Goal: Information Seeking & Learning: Learn about a topic

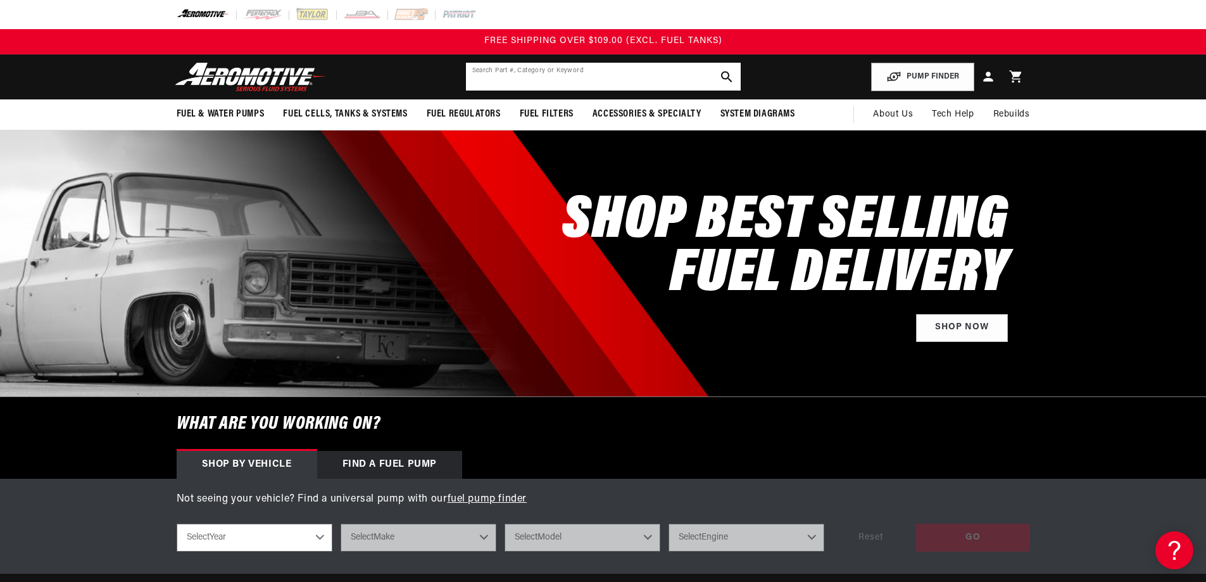
click at [653, 68] on input "text" at bounding box center [603, 77] width 275 height 28
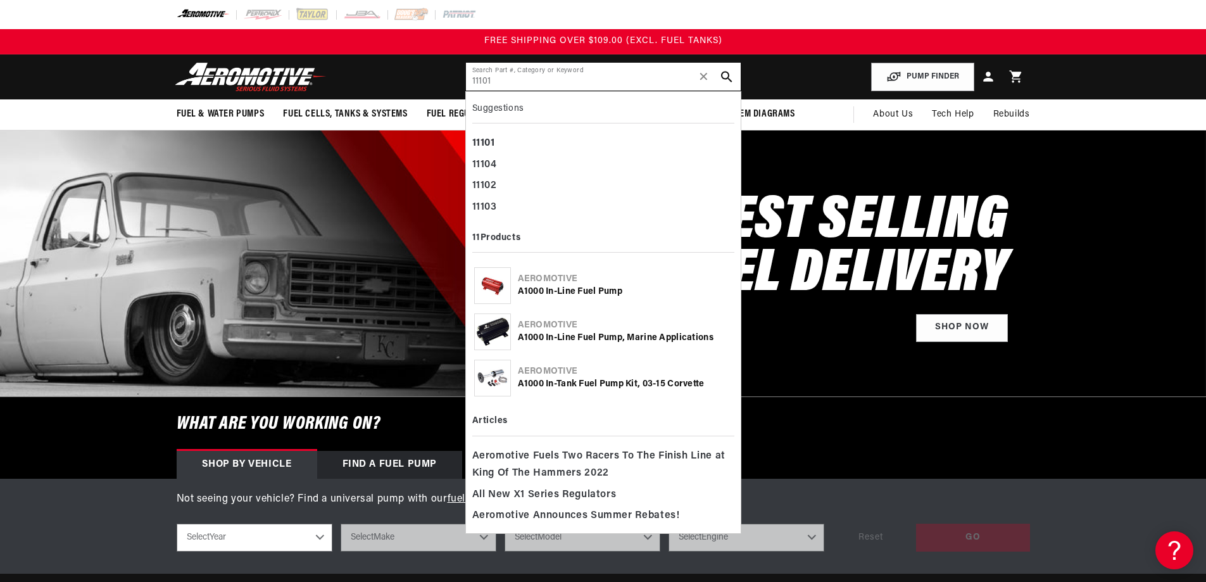
type input "11101"
click at [576, 281] on div "Aeromotive" at bounding box center [625, 279] width 215 height 13
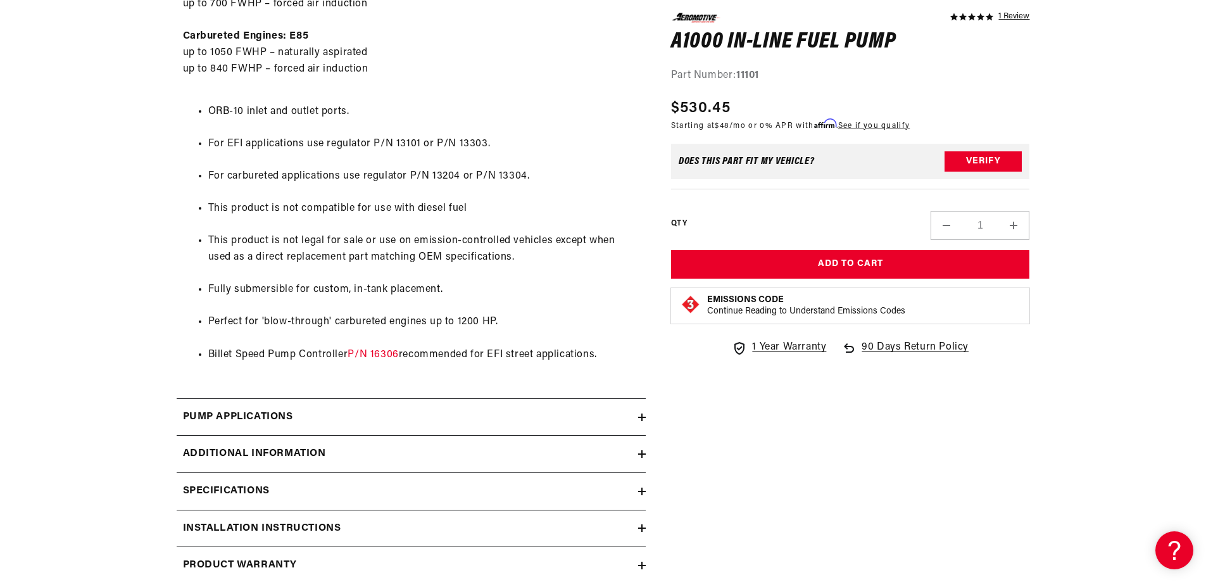
scroll to position [1013, 0]
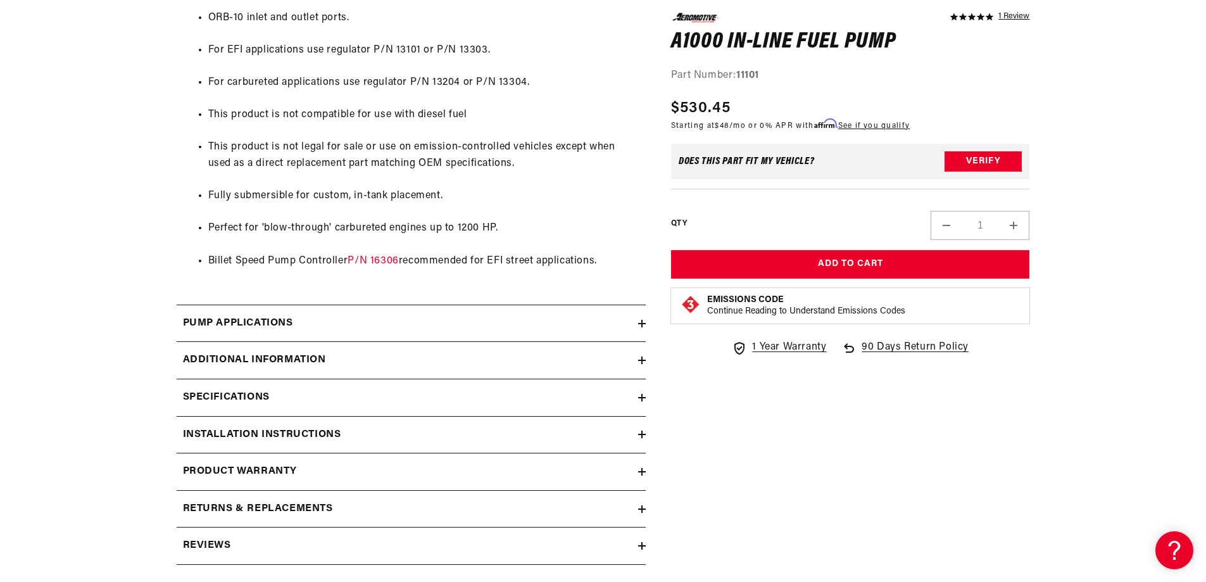
click at [289, 314] on summary "Pump Applications" at bounding box center [411, 323] width 469 height 37
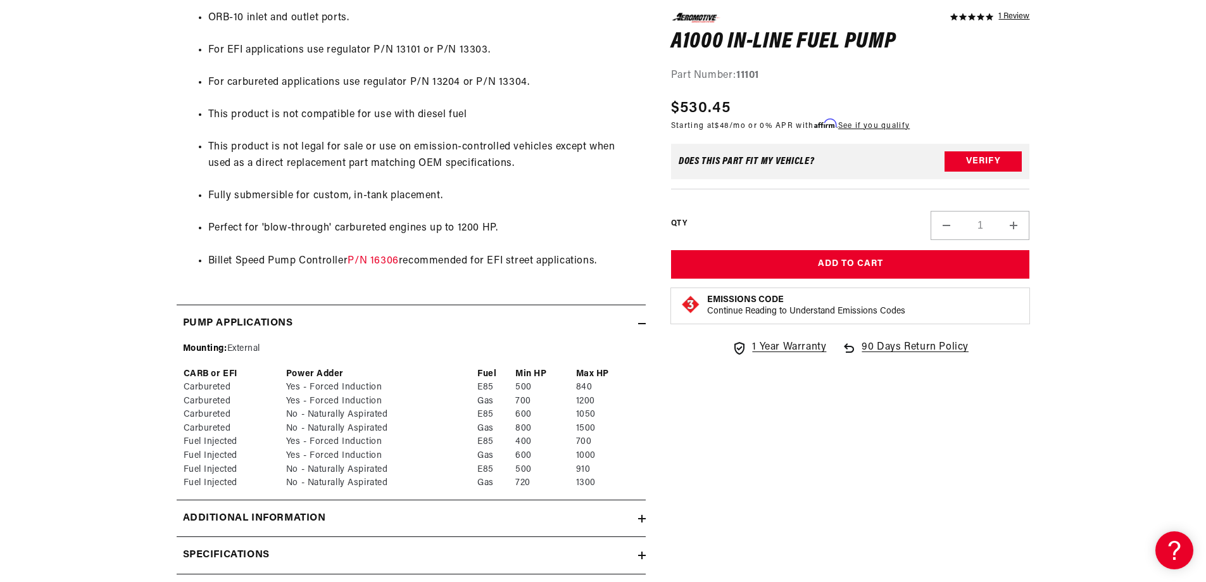
click at [289, 314] on summary "Pump Applications" at bounding box center [411, 323] width 469 height 37
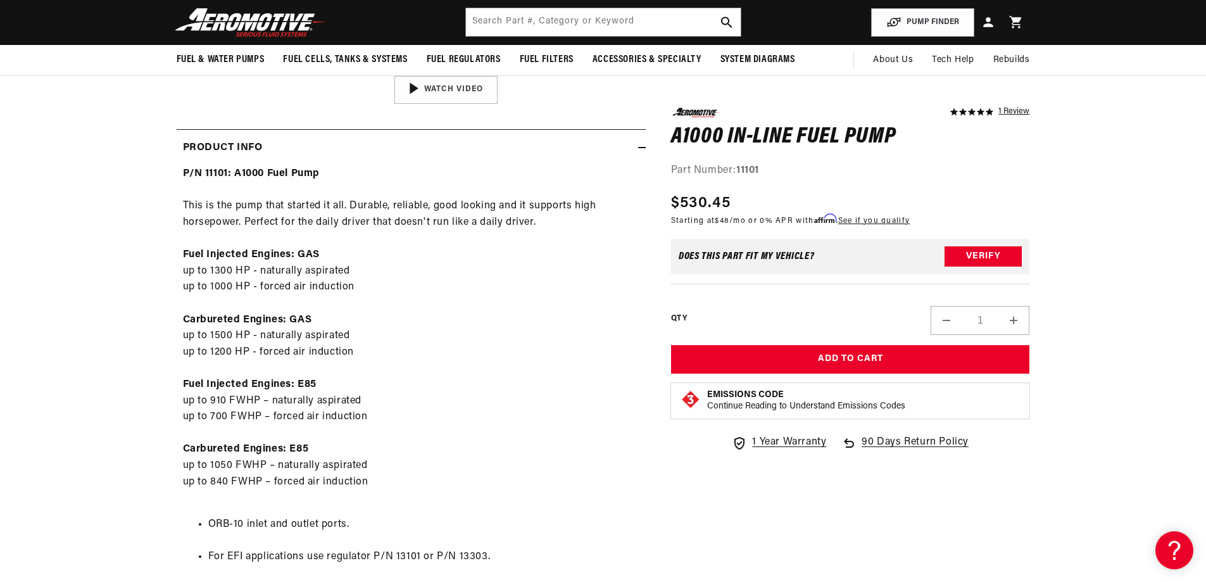
scroll to position [63, 0]
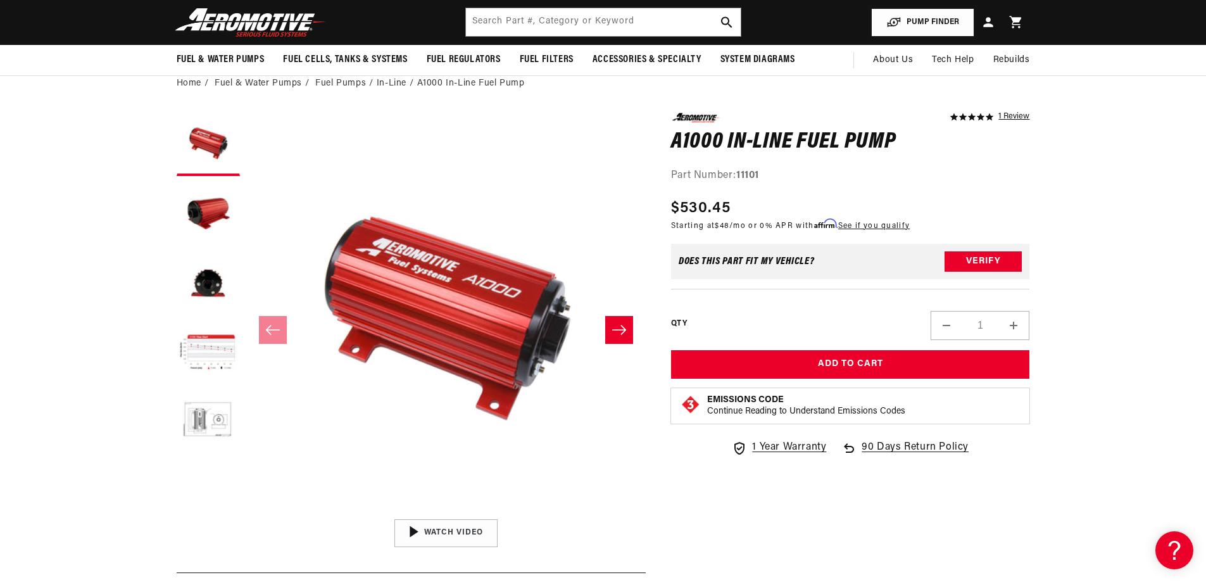
click at [928, 28] on button "PUMP FINDER" at bounding box center [922, 22] width 103 height 28
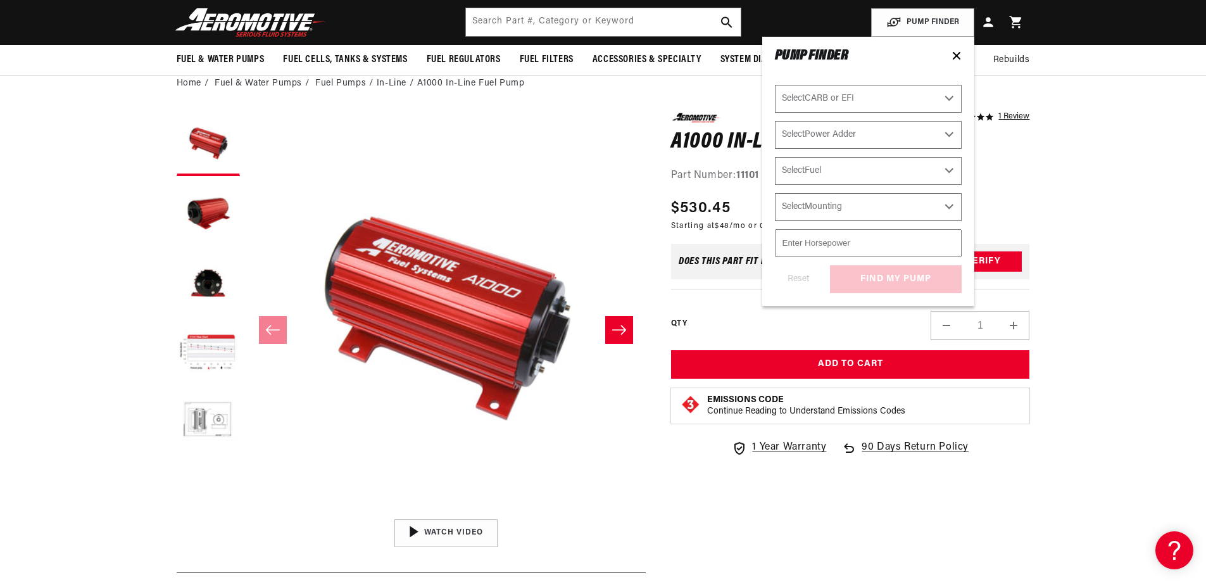
click at [839, 103] on select "Select CARB or EFI [GEOGRAPHIC_DATA] Fuel Injected" at bounding box center [868, 99] width 187 height 28
select select "Carbureted"
click at [775, 85] on select "Select CARB or EFI [GEOGRAPHIC_DATA] Fuel Injected" at bounding box center [868, 99] width 187 height 28
select select "Carbureted"
click at [845, 132] on select "Select Power Adder No - Naturally Aspirated Yes - Forced Induction" at bounding box center [868, 135] width 187 height 28
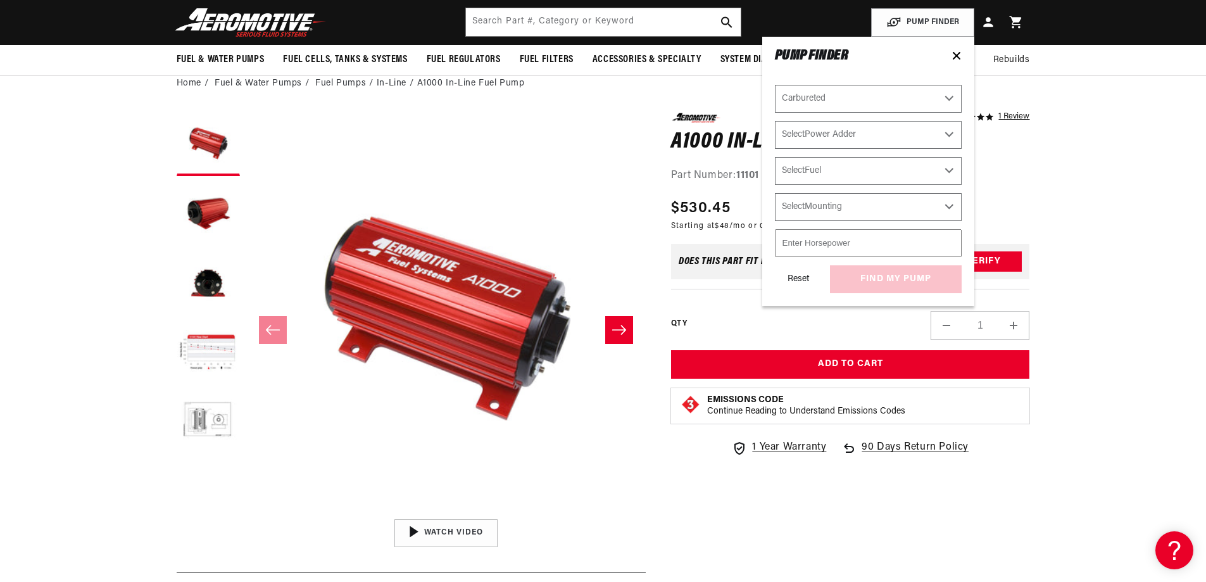
select select "No-Naturally-Aspirated"
click at [775, 121] on select "Select Power Adder No - Naturally Aspirated Yes - Forced Induction" at bounding box center [868, 135] width 187 height 28
click at [848, 171] on select "Select Fuel E85 Gas" at bounding box center [868, 171] width 187 height 28
click at [836, 202] on select "Select Mounting External In-Tank" at bounding box center [868, 207] width 187 height 28
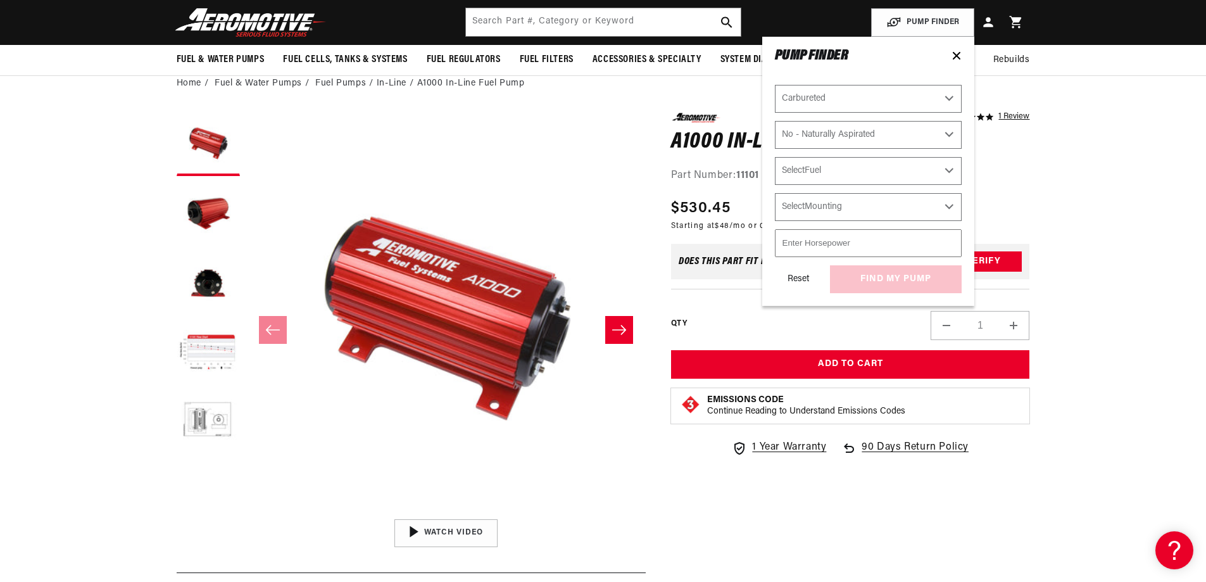
drag, startPoint x: 836, startPoint y: 202, endPoint x: 836, endPoint y: 190, distance: 12.0
click at [836, 202] on select "Select Mounting External In-Tank" at bounding box center [868, 207] width 187 height 28
click at [838, 129] on select "Select Power Adder No - Naturally Aspirated Yes - Forced Induction" at bounding box center [868, 135] width 187 height 28
click at [775, 121] on select "Select Power Adder No - Naturally Aspirated Yes - Forced Induction" at bounding box center [868, 135] width 187 height 28
click at [831, 181] on select "Select Fuel E85 Gas" at bounding box center [868, 171] width 187 height 28
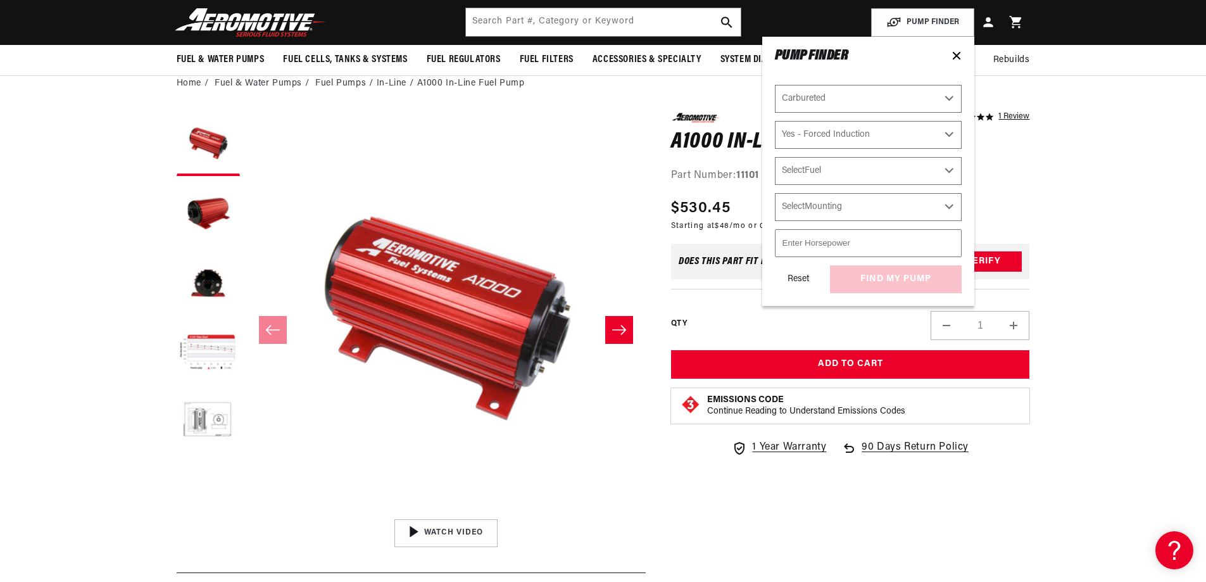
click at [831, 181] on select "Select Fuel E85 Gas" at bounding box center [868, 171] width 187 height 28
click at [836, 135] on select "Select Power Adder No - Naturally Aspirated Yes - Forced Induction" at bounding box center [868, 135] width 187 height 28
click at [775, 121] on select "Select Power Adder No - Naturally Aspirated Yes - Forced Induction" at bounding box center [868, 135] width 187 height 28
select select "No-Naturally-Aspirated"
click at [834, 98] on select "Select CARB or EFI [GEOGRAPHIC_DATA] Fuel Injected" at bounding box center [868, 99] width 187 height 28
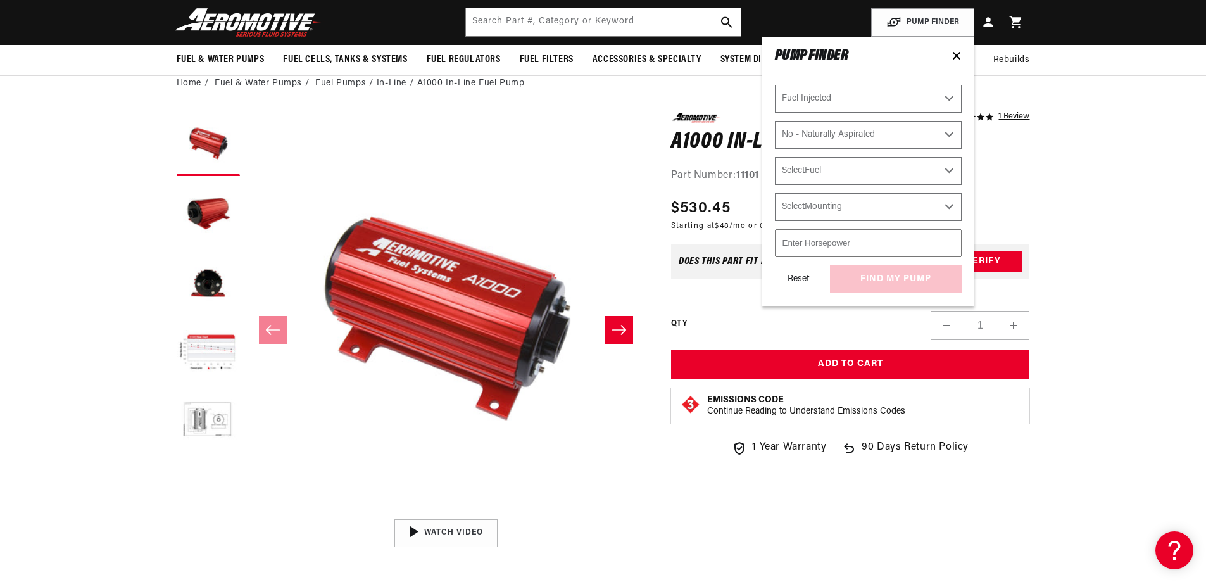
click at [775, 85] on select "Select CARB or EFI [GEOGRAPHIC_DATA] Fuel Injected" at bounding box center [868, 99] width 187 height 28
select select "Fuel-Injected"
click at [832, 140] on select "Select Power Adder No - Naturally Aspirated Yes - Forced Induction" at bounding box center [868, 135] width 187 height 28
click at [833, 176] on select "Select Fuel E85 Gas" at bounding box center [868, 171] width 187 height 28
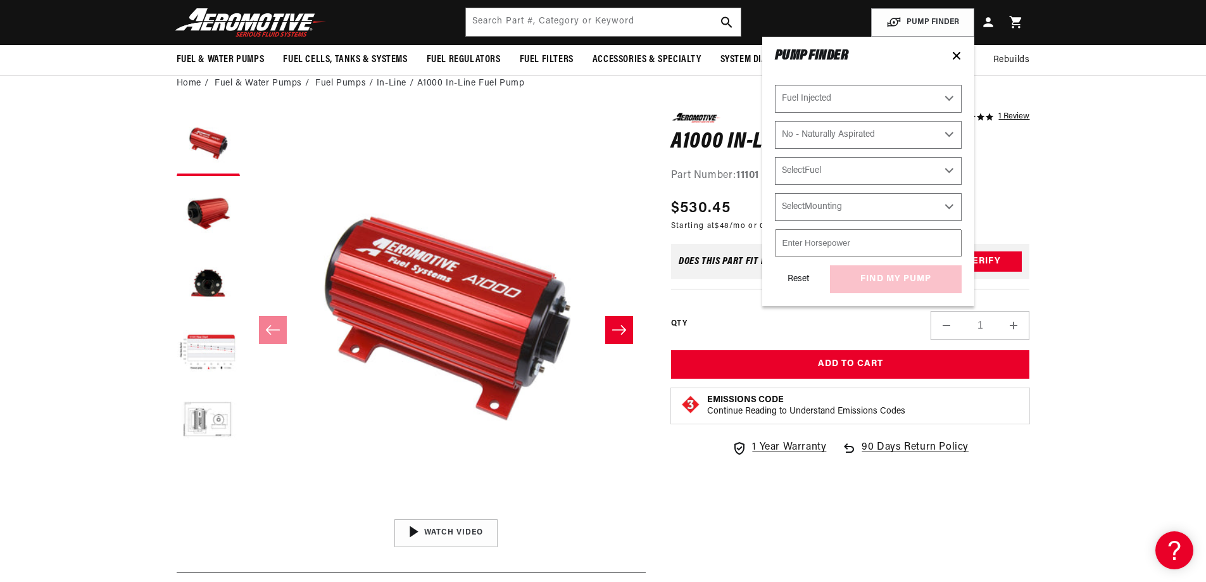
drag, startPoint x: 834, startPoint y: 174, endPoint x: 843, endPoint y: 142, distance: 33.5
click at [834, 174] on select "Select Fuel E85 Gas" at bounding box center [868, 171] width 187 height 28
click at [843, 135] on select "Select Power Adder No - Naturally Aspirated Yes - Forced Induction" at bounding box center [868, 135] width 187 height 28
click at [775, 121] on select "Select Power Adder No - Naturally Aspirated Yes - Forced Induction" at bounding box center [868, 135] width 187 height 28
click at [846, 171] on select "Select Fuel E85 Gas" at bounding box center [868, 171] width 187 height 28
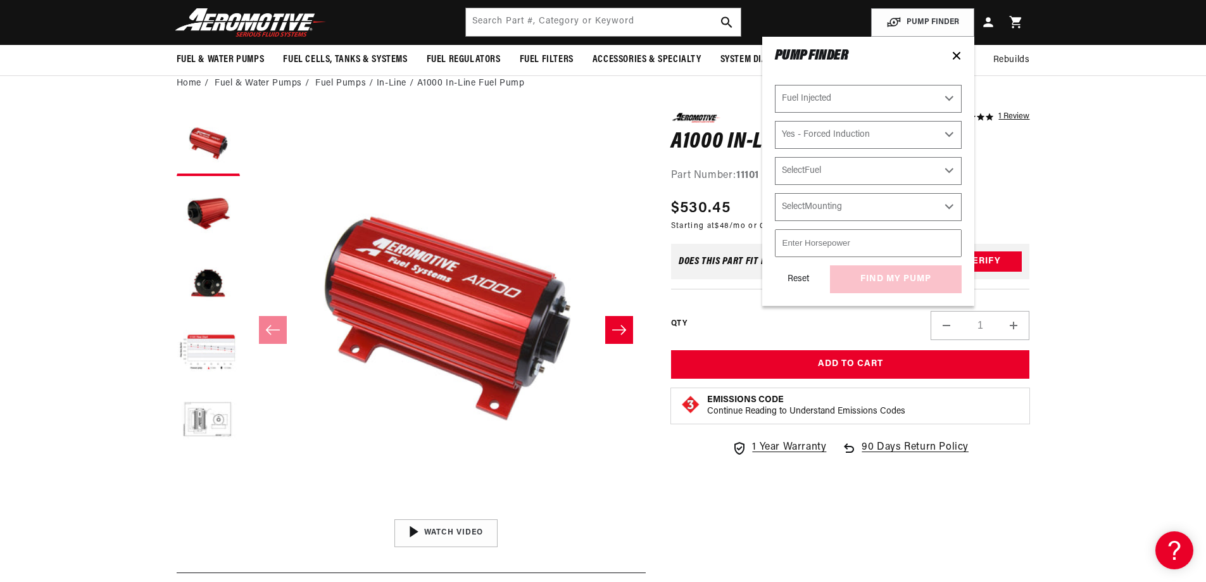
click at [846, 171] on select "Select Fuel E85 Gas" at bounding box center [868, 171] width 187 height 28
drag, startPoint x: 837, startPoint y: 134, endPoint x: 837, endPoint y: 148, distance: 13.9
click at [837, 134] on select "Select Power Adder No - Naturally Aspirated Yes - Forced Induction" at bounding box center [868, 135] width 187 height 28
click at [775, 121] on select "Select Power Adder No - Naturally Aspirated Yes - Forced Induction" at bounding box center [868, 135] width 187 height 28
select select "No-Naturally-Aspirated"
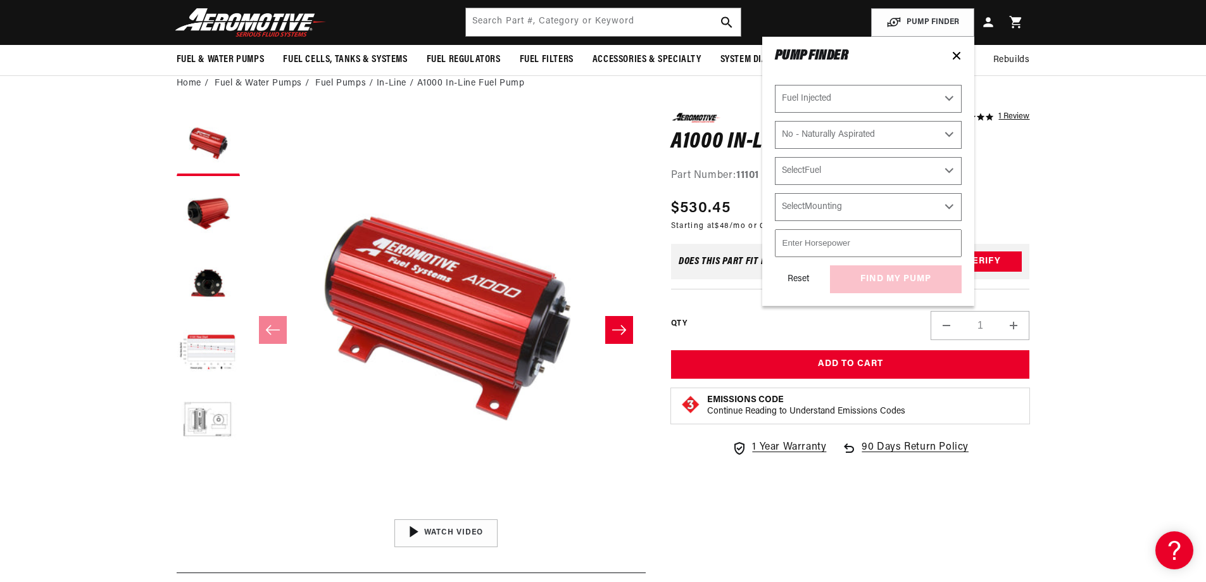
click at [836, 173] on select "Select Fuel E85 Gas" at bounding box center [868, 171] width 187 height 28
click at [836, 206] on select "Select Mounting External In-Tank" at bounding box center [868, 207] width 187 height 28
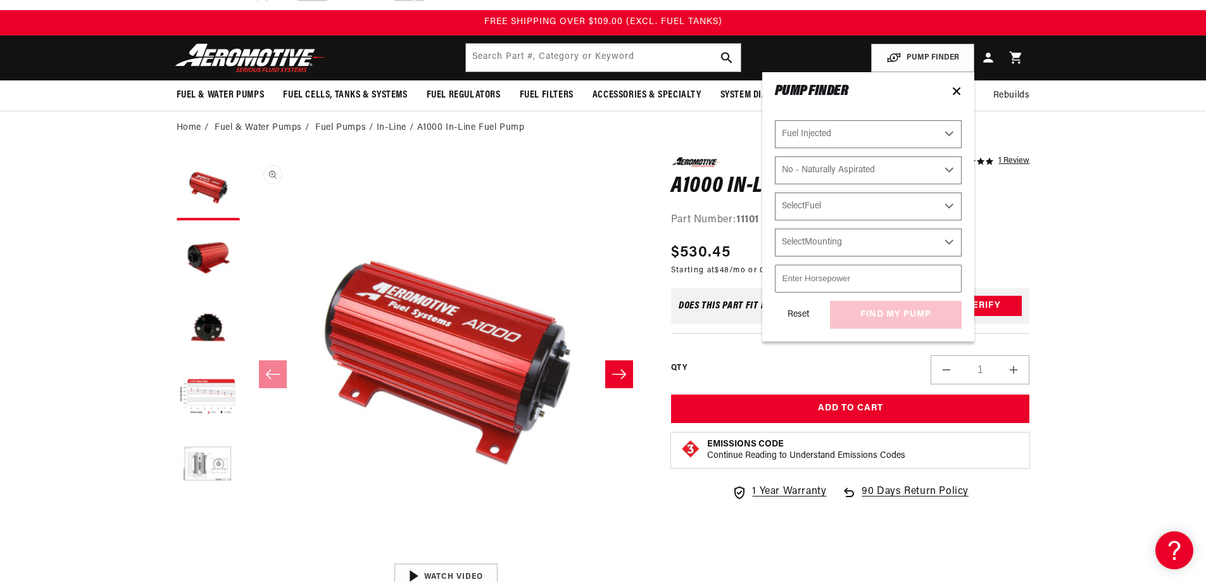
scroll to position [0, 0]
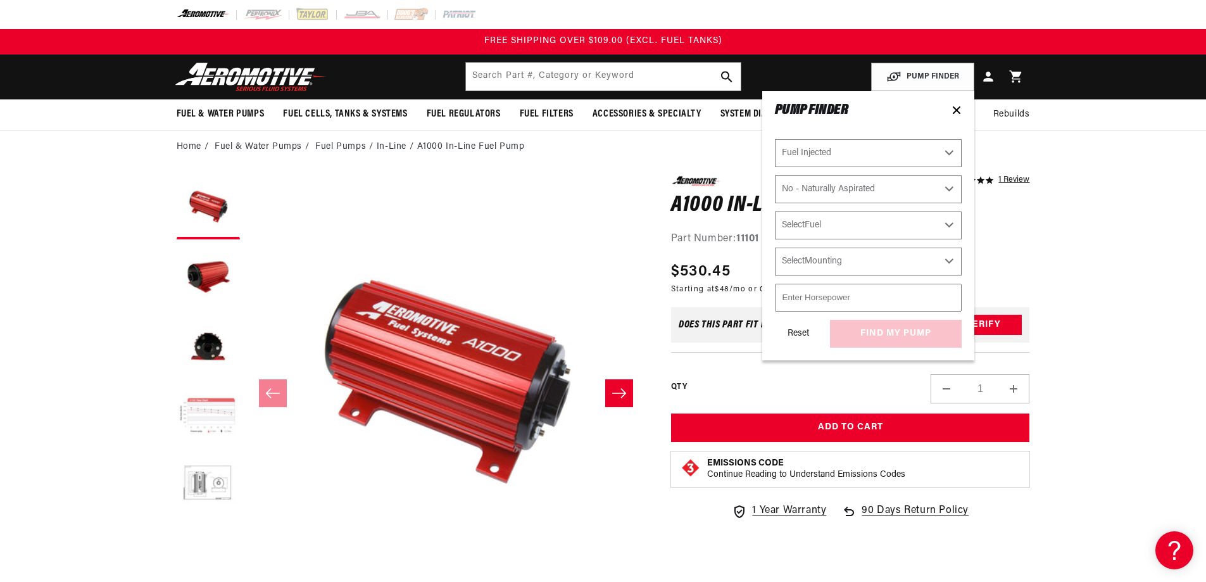
click at [225, 423] on button "Load image 4 in gallery view" at bounding box center [208, 416] width 63 height 63
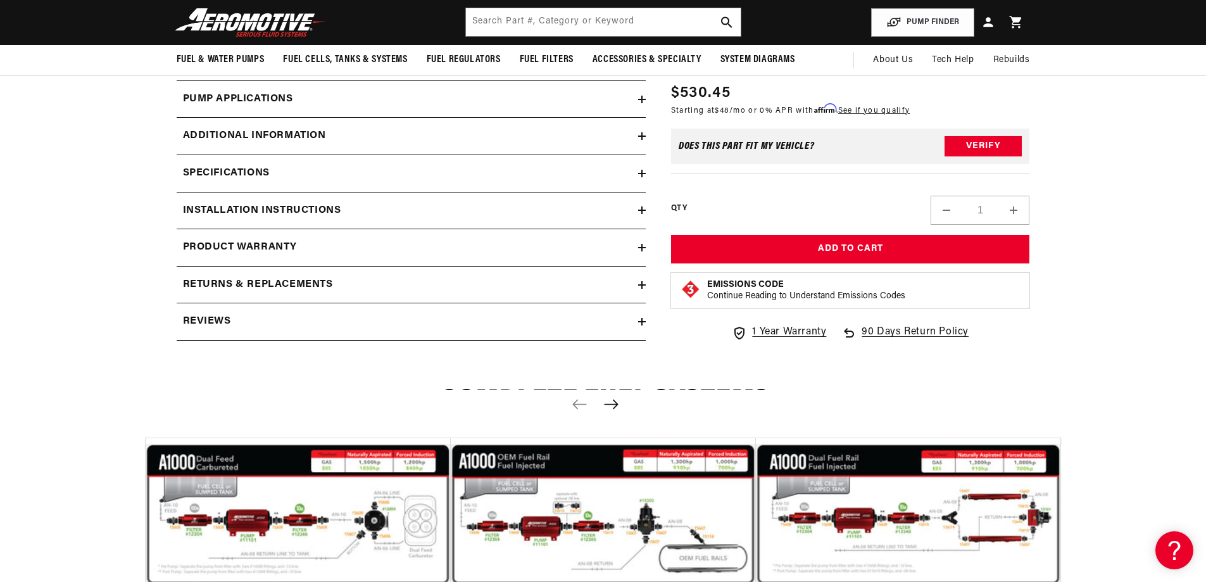
scroll to position [1013, 0]
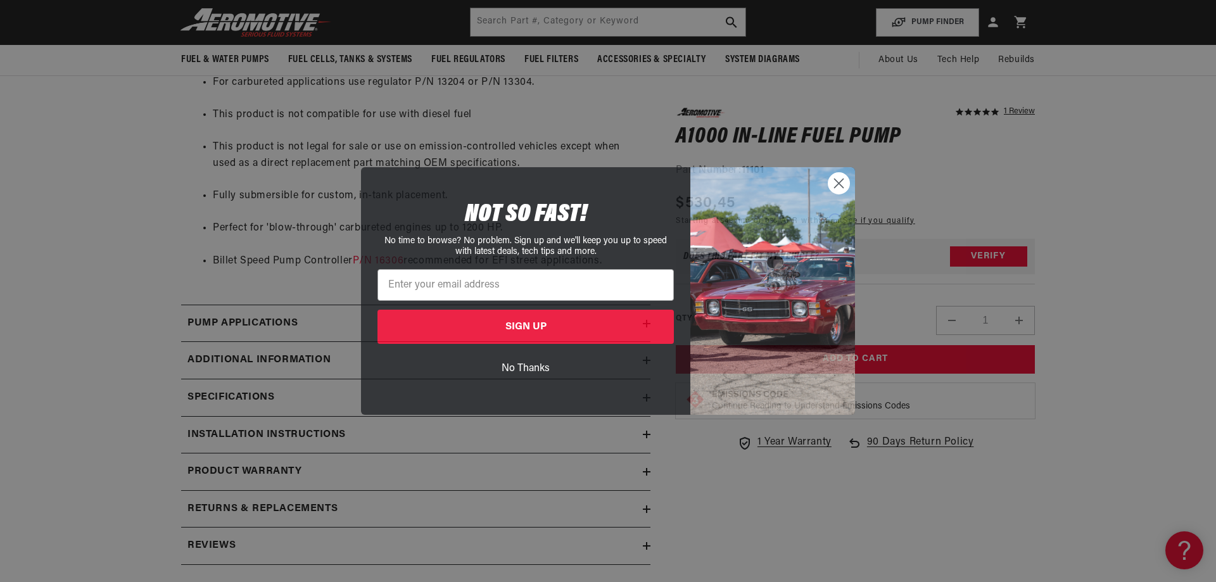
click at [834, 194] on circle "Close dialog" at bounding box center [838, 183] width 21 height 21
